Goal: Find specific page/section: Find specific page/section

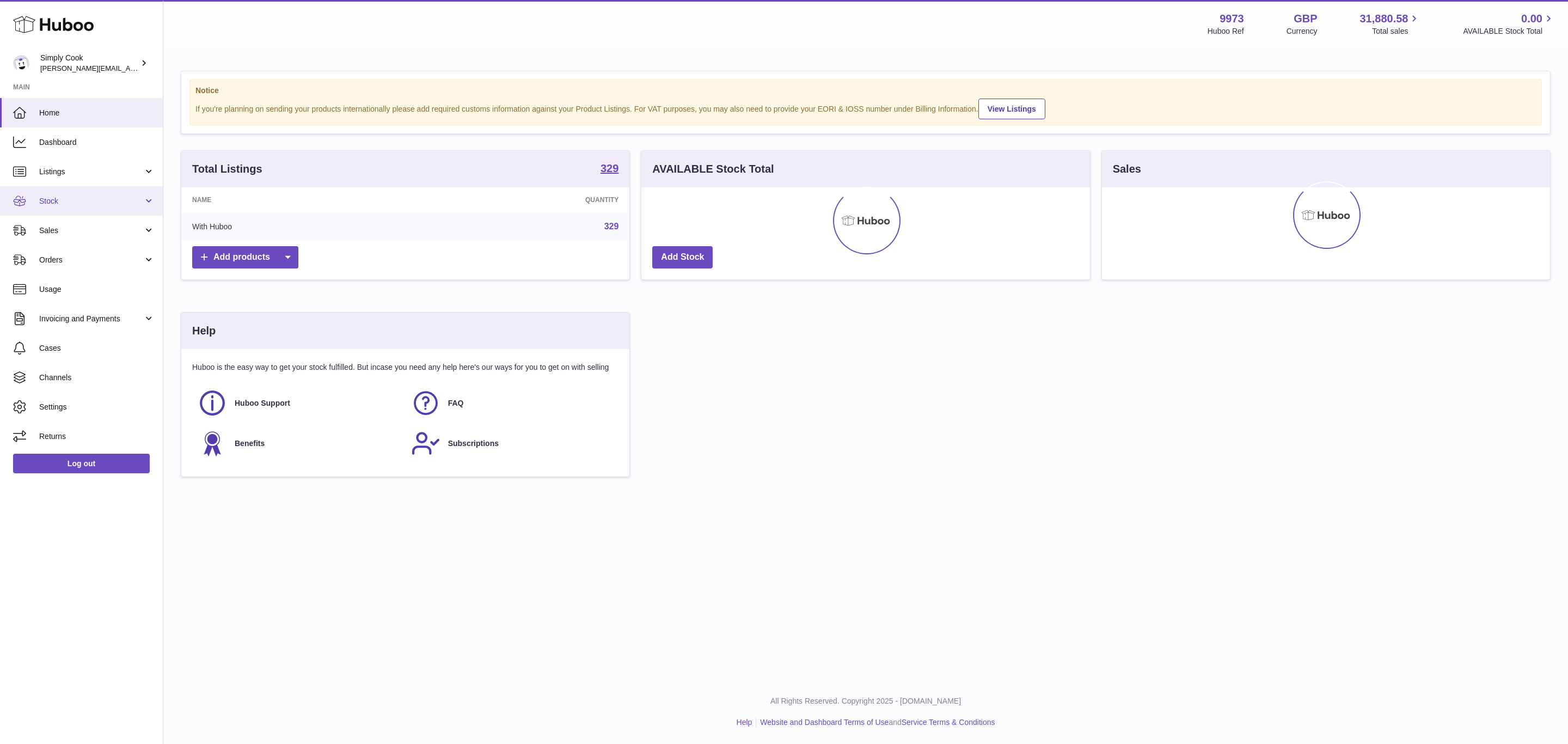
click at [59, 191] on link "Stock" at bounding box center [81, 201] width 163 height 30
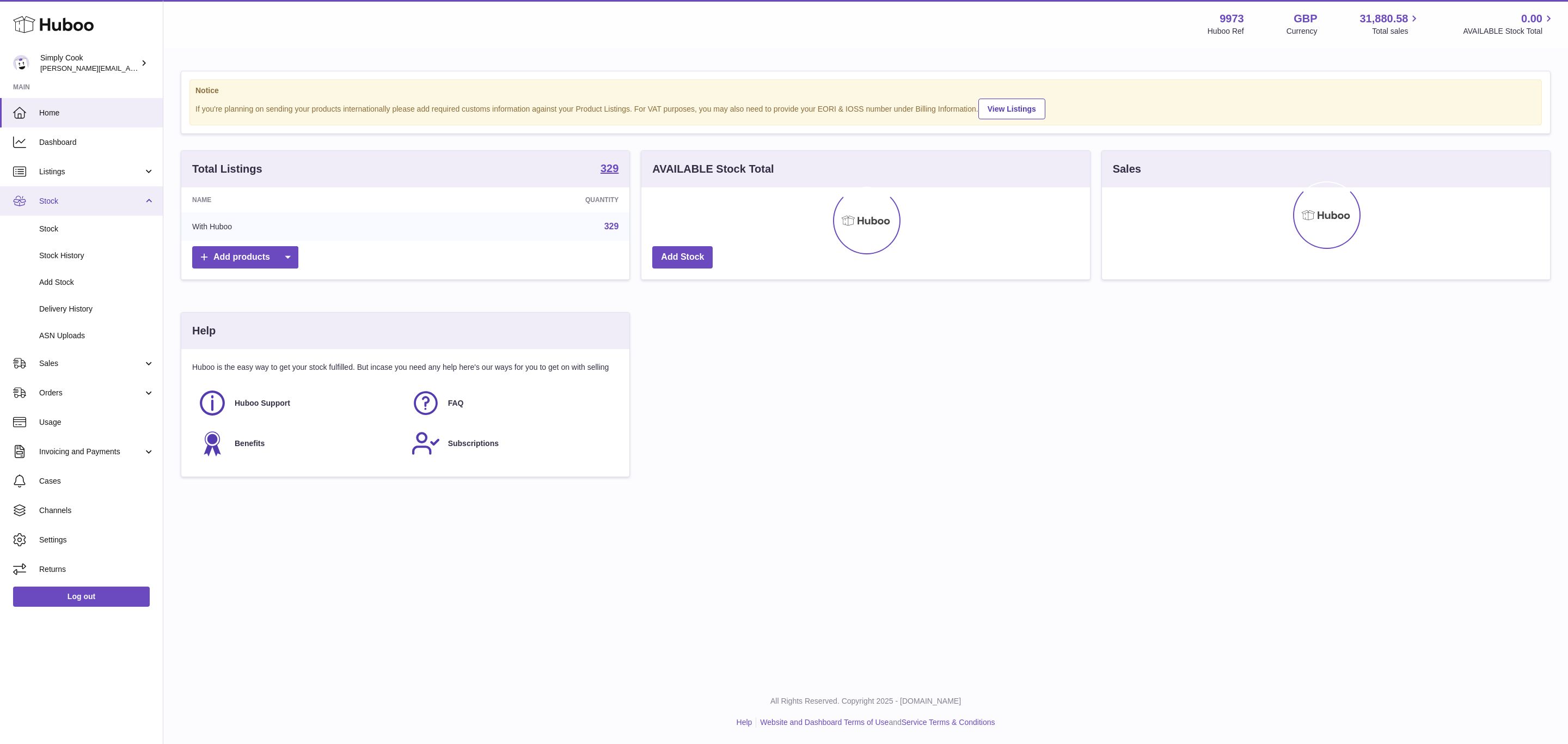
click at [50, 191] on link "Stock" at bounding box center [81, 201] width 163 height 30
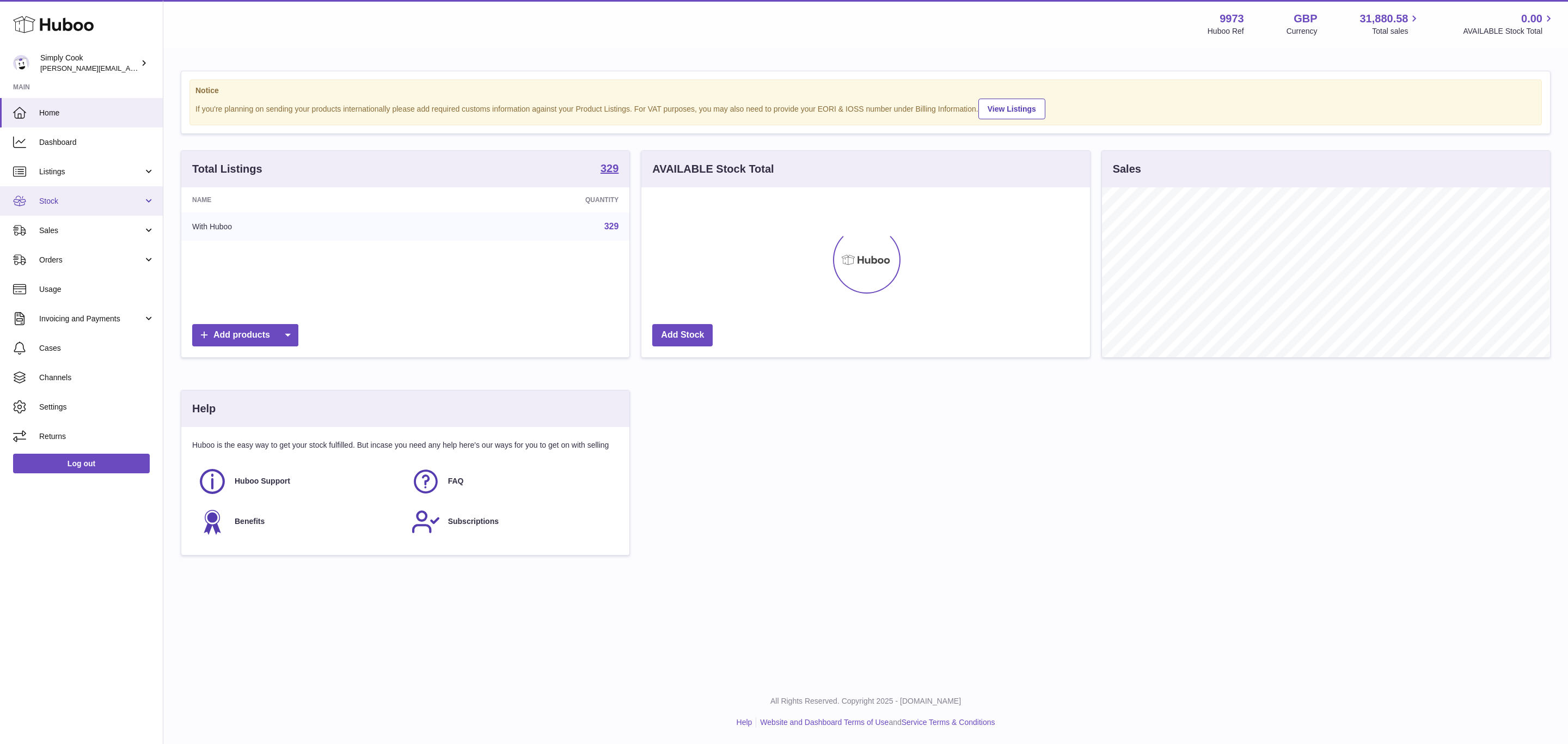
scroll to position [170, 447]
click at [61, 203] on span "Stock" at bounding box center [91, 201] width 104 height 11
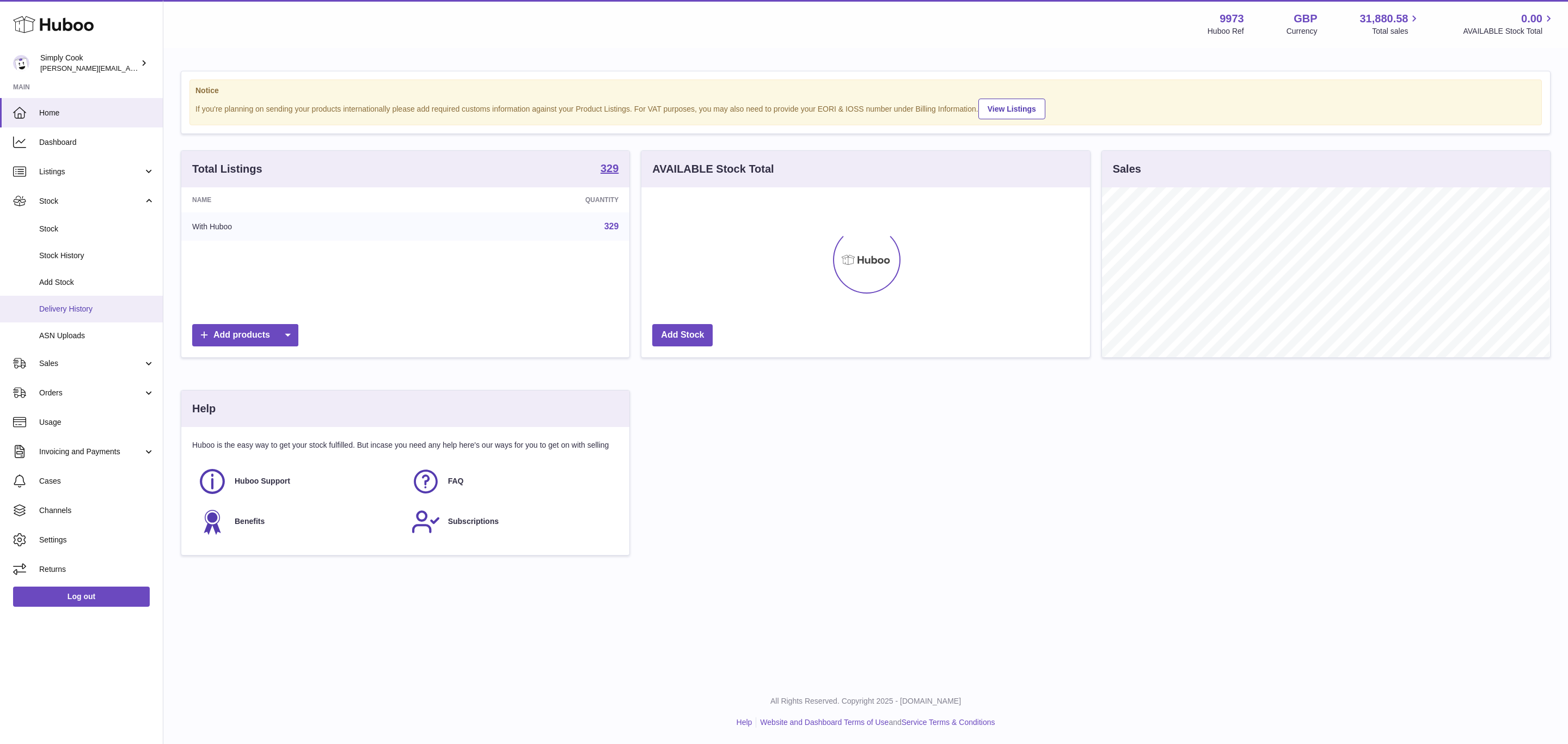
click at [74, 309] on span "Delivery History" at bounding box center [97, 309] width 116 height 11
